Goal: Information Seeking & Learning: Learn about a topic

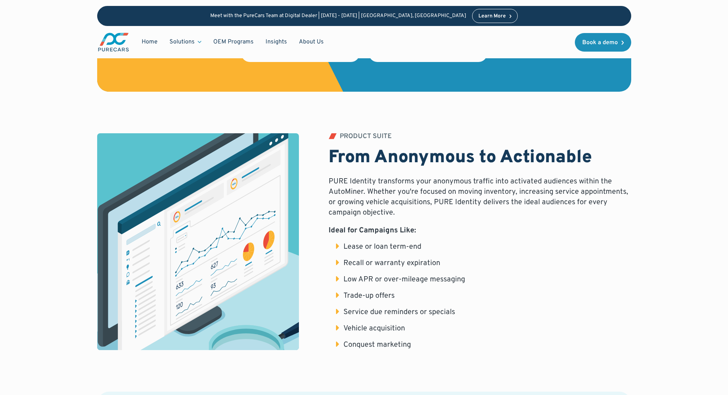
scroll to position [999, 0]
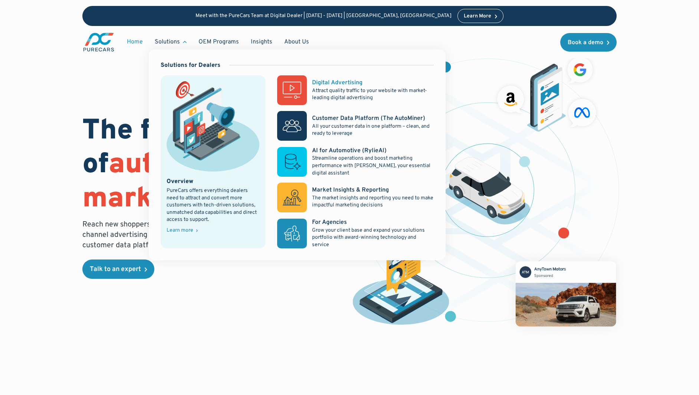
click at [337, 87] on p "Attract quality traffic to your website with market-leading digital advertising" at bounding box center [373, 94] width 122 height 14
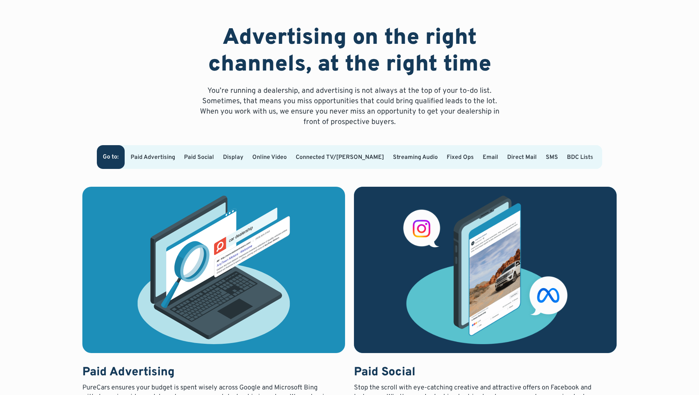
scroll to position [413, 0]
click at [482, 156] on link "Email" at bounding box center [490, 157] width 16 height 7
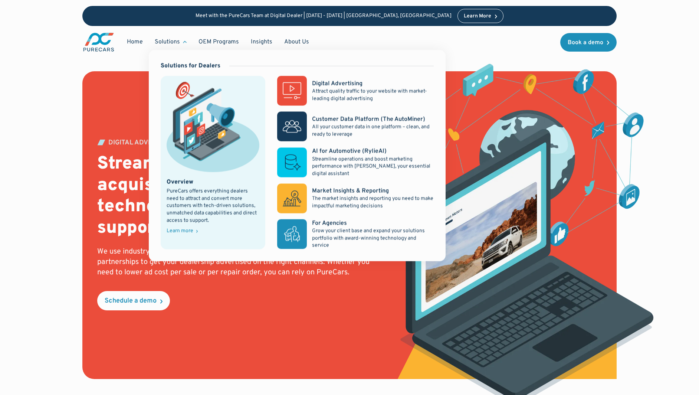
click at [178, 42] on div "Solutions" at bounding box center [167, 42] width 25 height 8
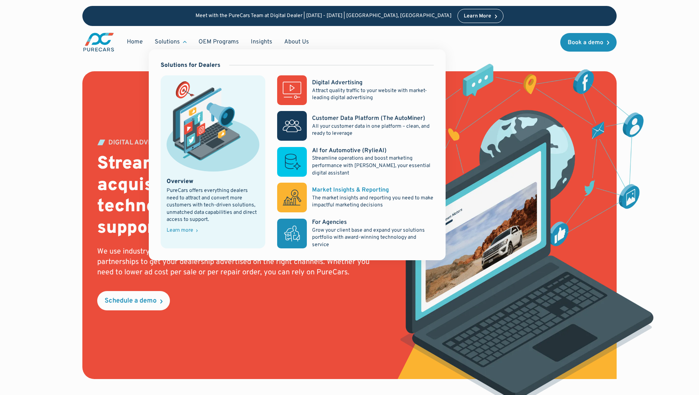
click at [323, 190] on div "Market Insights & Reporting" at bounding box center [350, 190] width 77 height 8
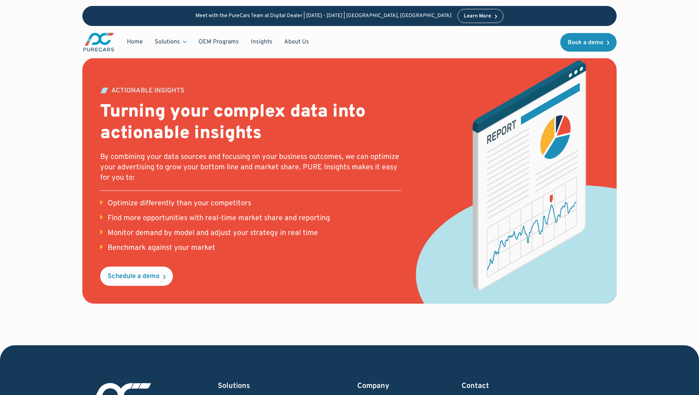
scroll to position [838, 0]
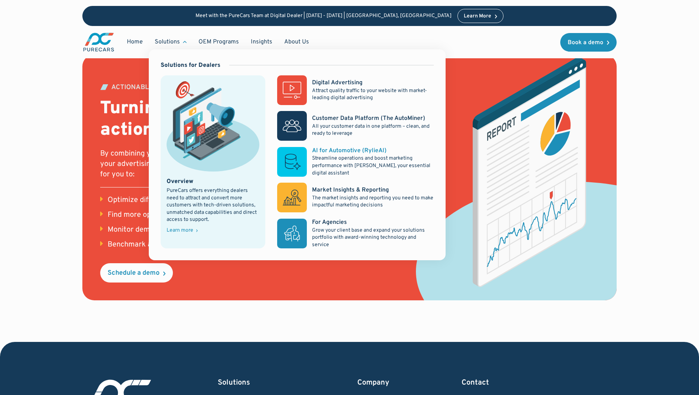
click at [329, 158] on p "Streamline operations and boost marketing performance with [PERSON_NAME], your …" at bounding box center [373, 166] width 122 height 22
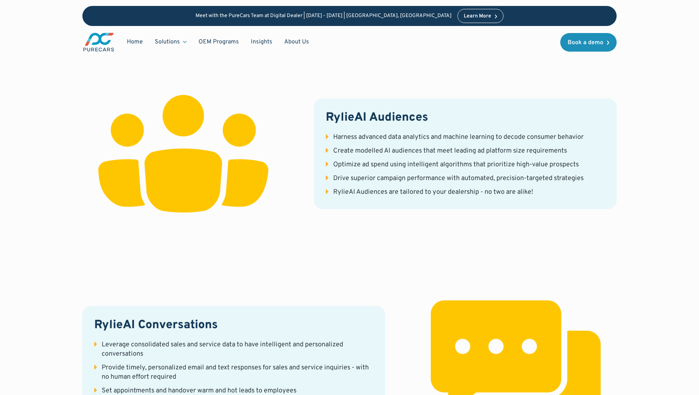
scroll to position [908, 0]
